Goal: Information Seeking & Learning: Find specific fact

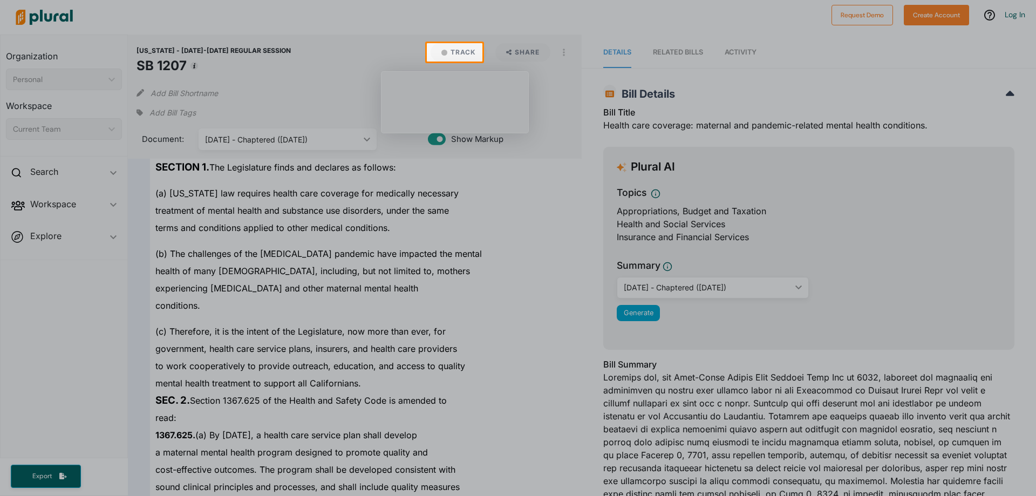
click at [178, 182] on div at bounding box center [518, 279] width 1036 height 434
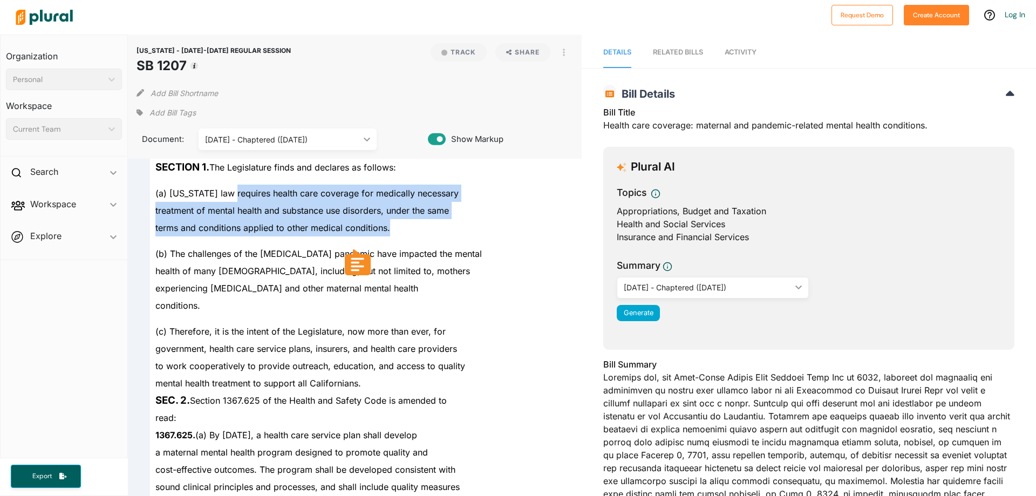
drag, startPoint x: 226, startPoint y: 192, endPoint x: 397, endPoint y: 229, distance: 174.9
copy div "requires health care coverage for medically necessary treatment of mental healt…"
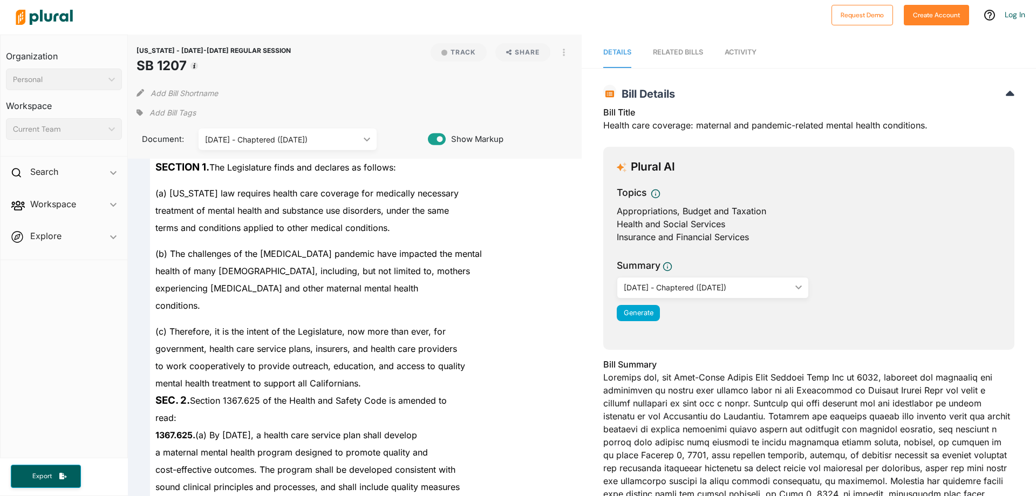
drag, startPoint x: 156, startPoint y: 364, endPoint x: 141, endPoint y: 359, distance: 16.4
click at [141, 359] on div "to work cooperatively to provide outreach, education, and access to quality" at bounding box center [347, 365] width 446 height 17
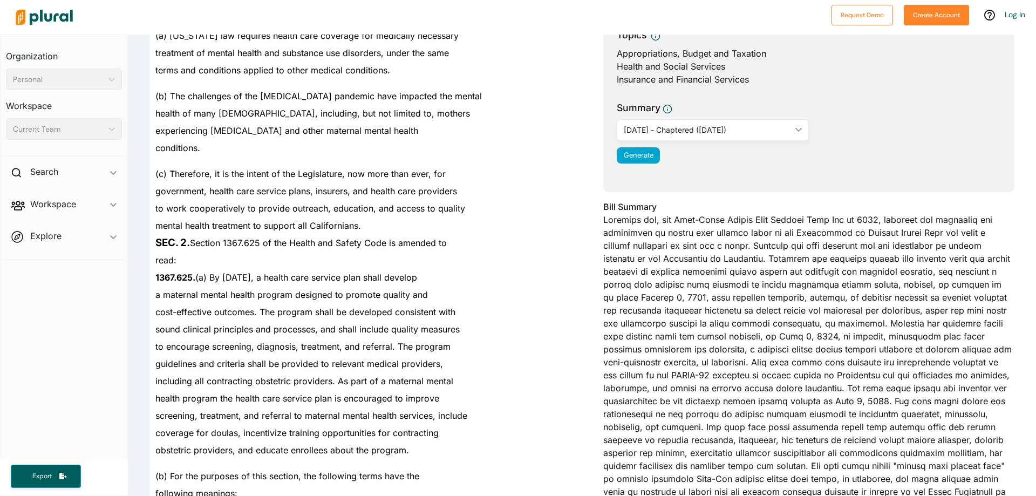
scroll to position [162, 0]
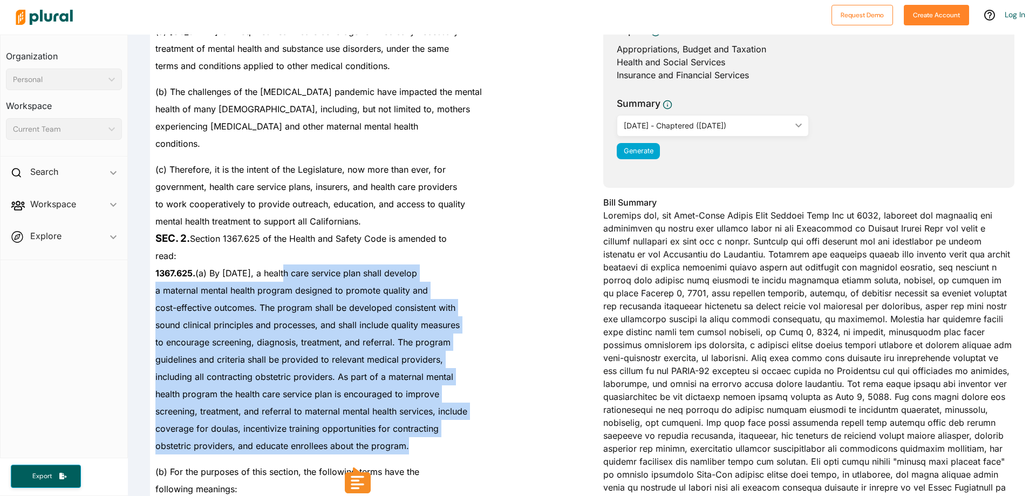
drag, startPoint x: 281, startPoint y: 272, endPoint x: 411, endPoint y: 440, distance: 212.6
copy div "a health care service plan shall develop a maternal mental health program desig…"
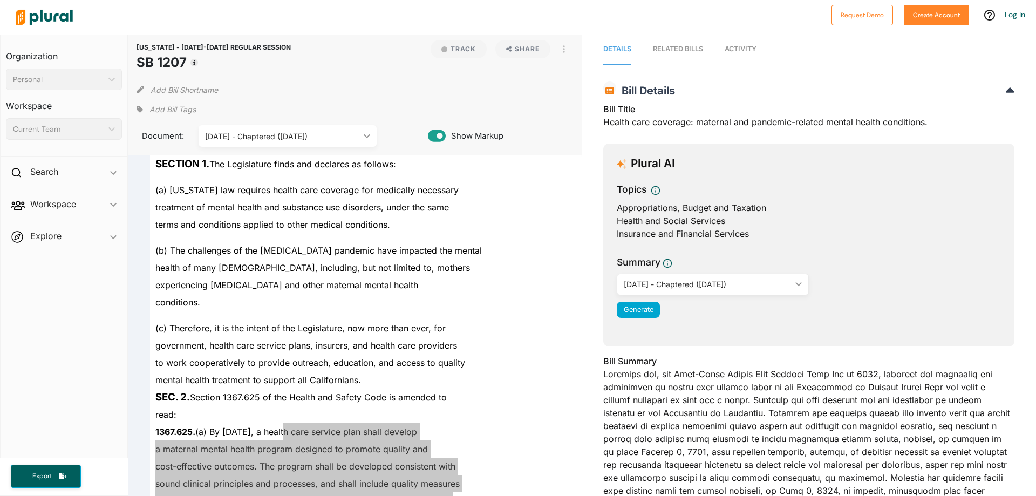
scroll to position [0, 0]
